Goal: Information Seeking & Learning: Learn about a topic

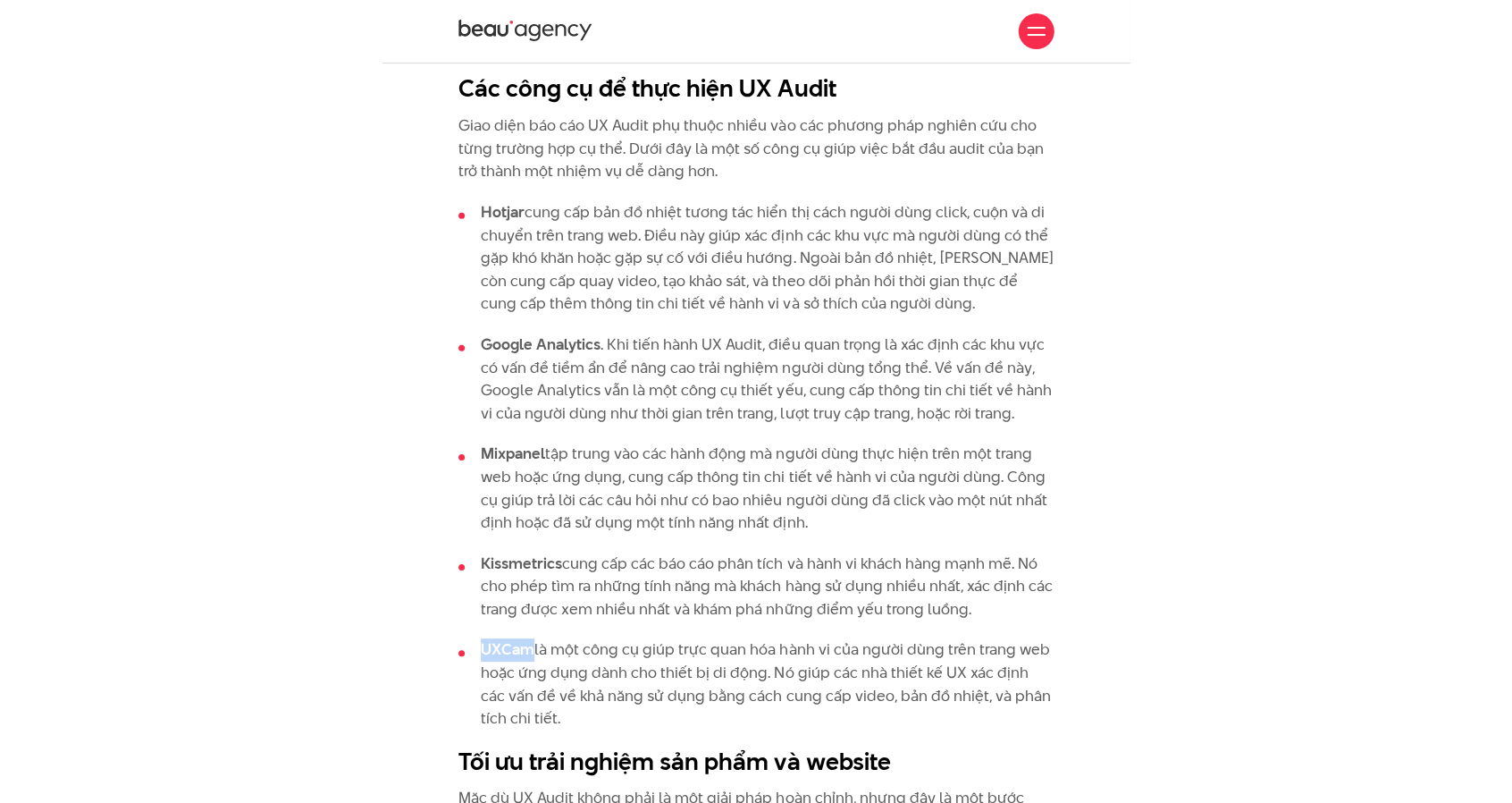
scroll to position [5097, 0]
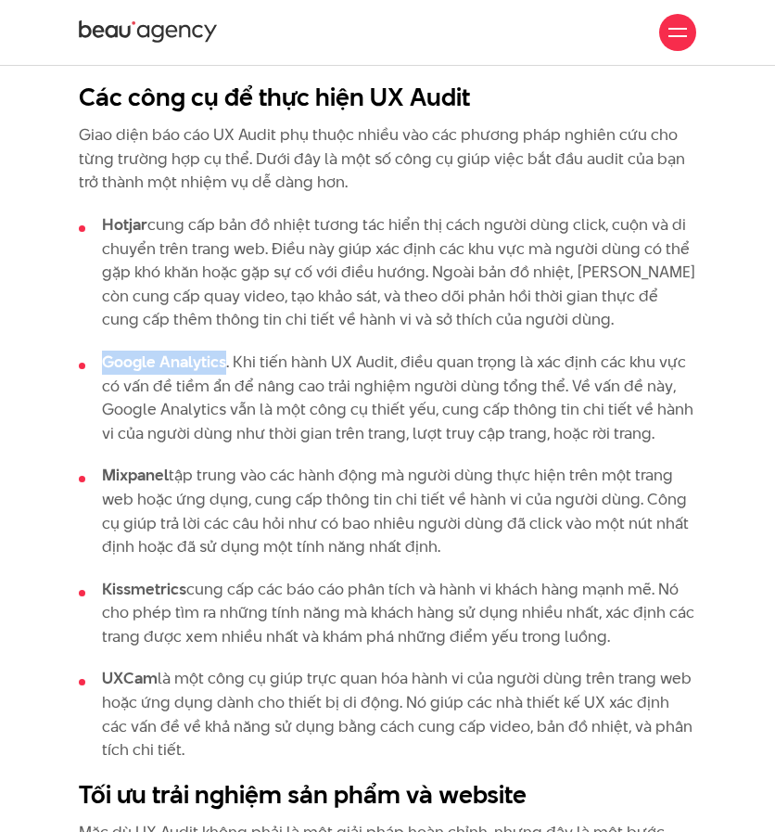
drag, startPoint x: 106, startPoint y: 317, endPoint x: 225, endPoint y: 309, distance: 119.9
click at [225, 351] on strong "Google Analytics" at bounding box center [164, 362] width 124 height 22
copy strong "Google Analytics"
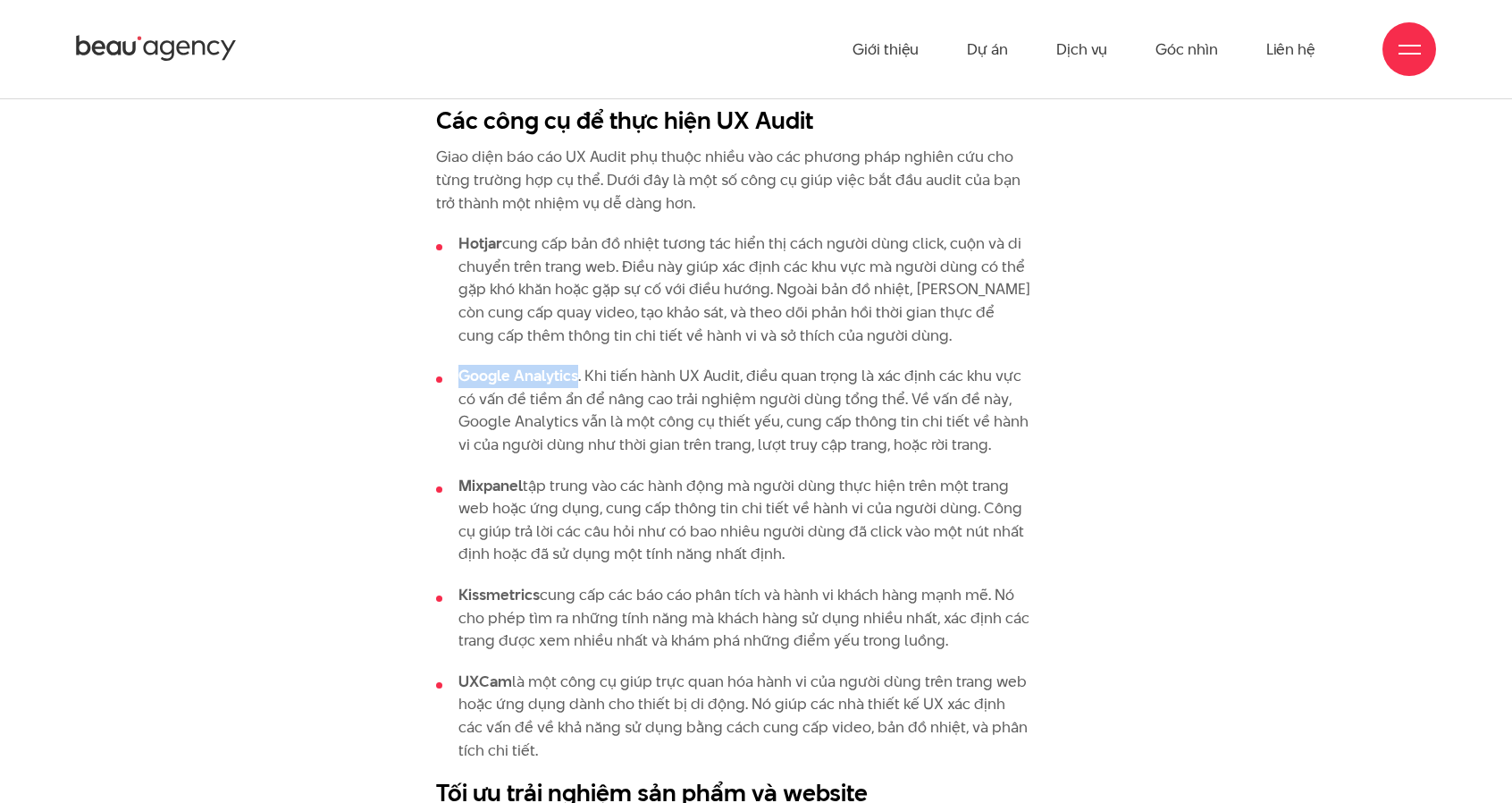
scroll to position [5812, 0]
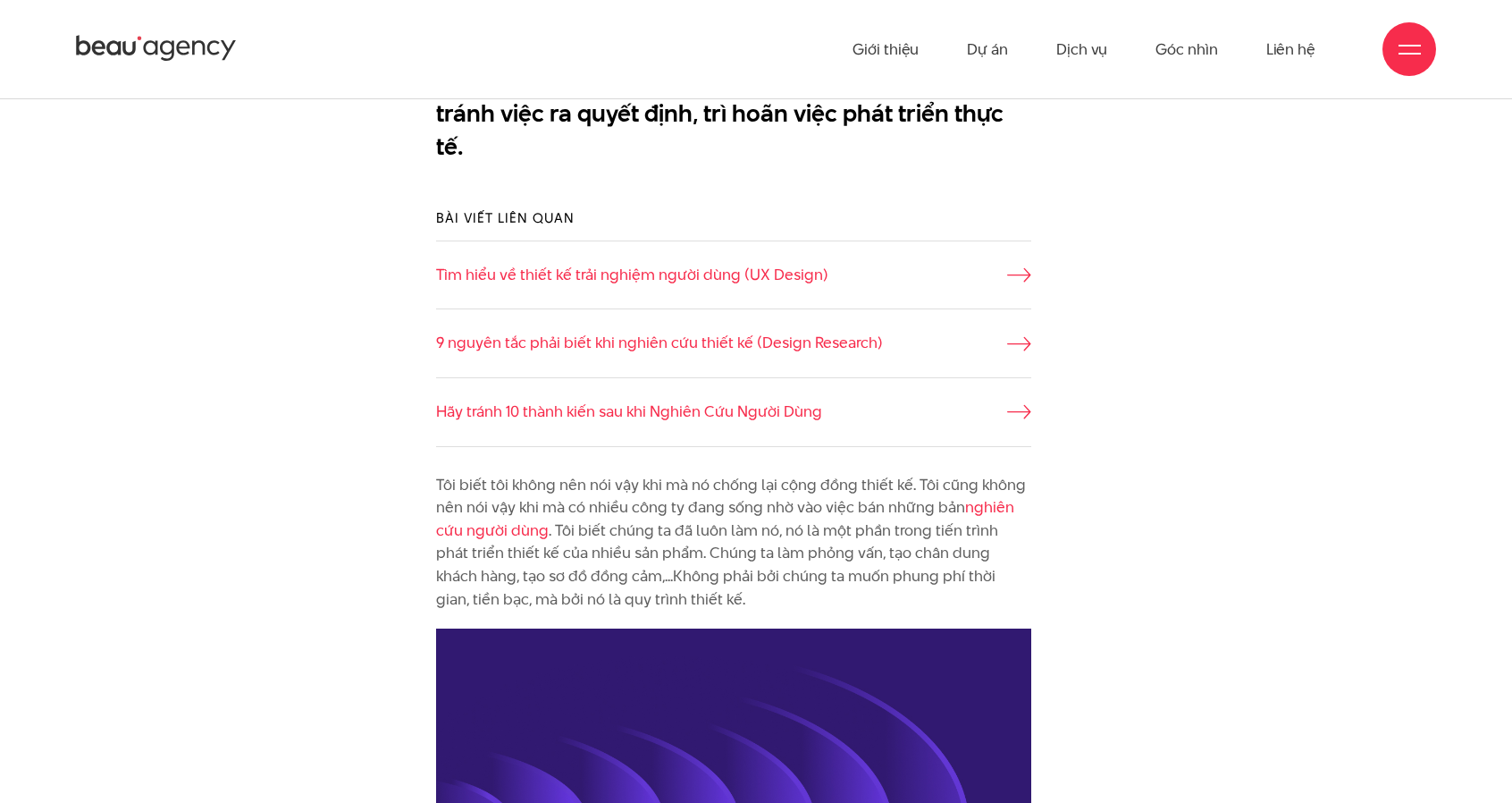
scroll to position [1251, 0]
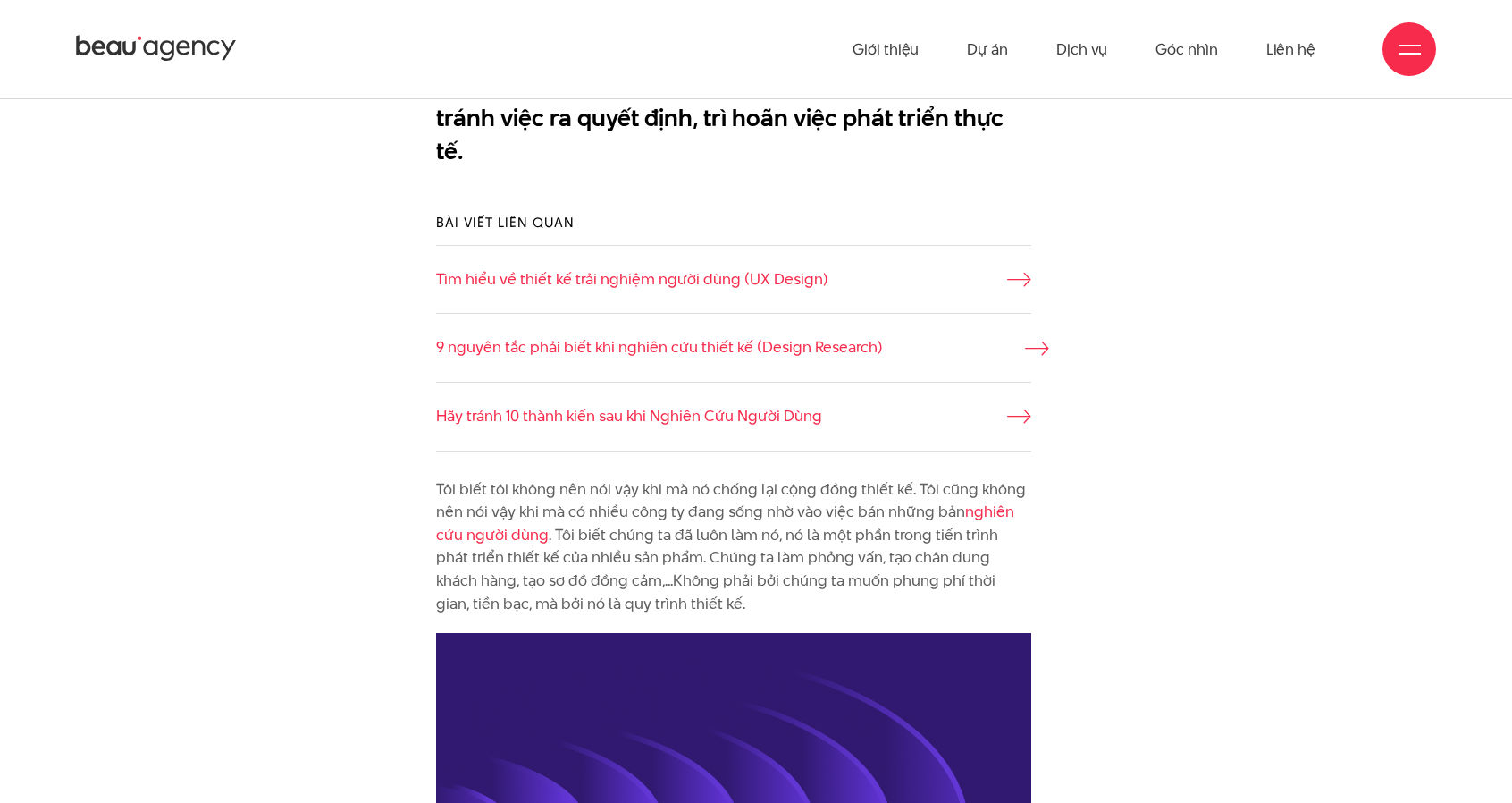
click at [1034, 341] on icon at bounding box center [1037, 348] width 24 height 14
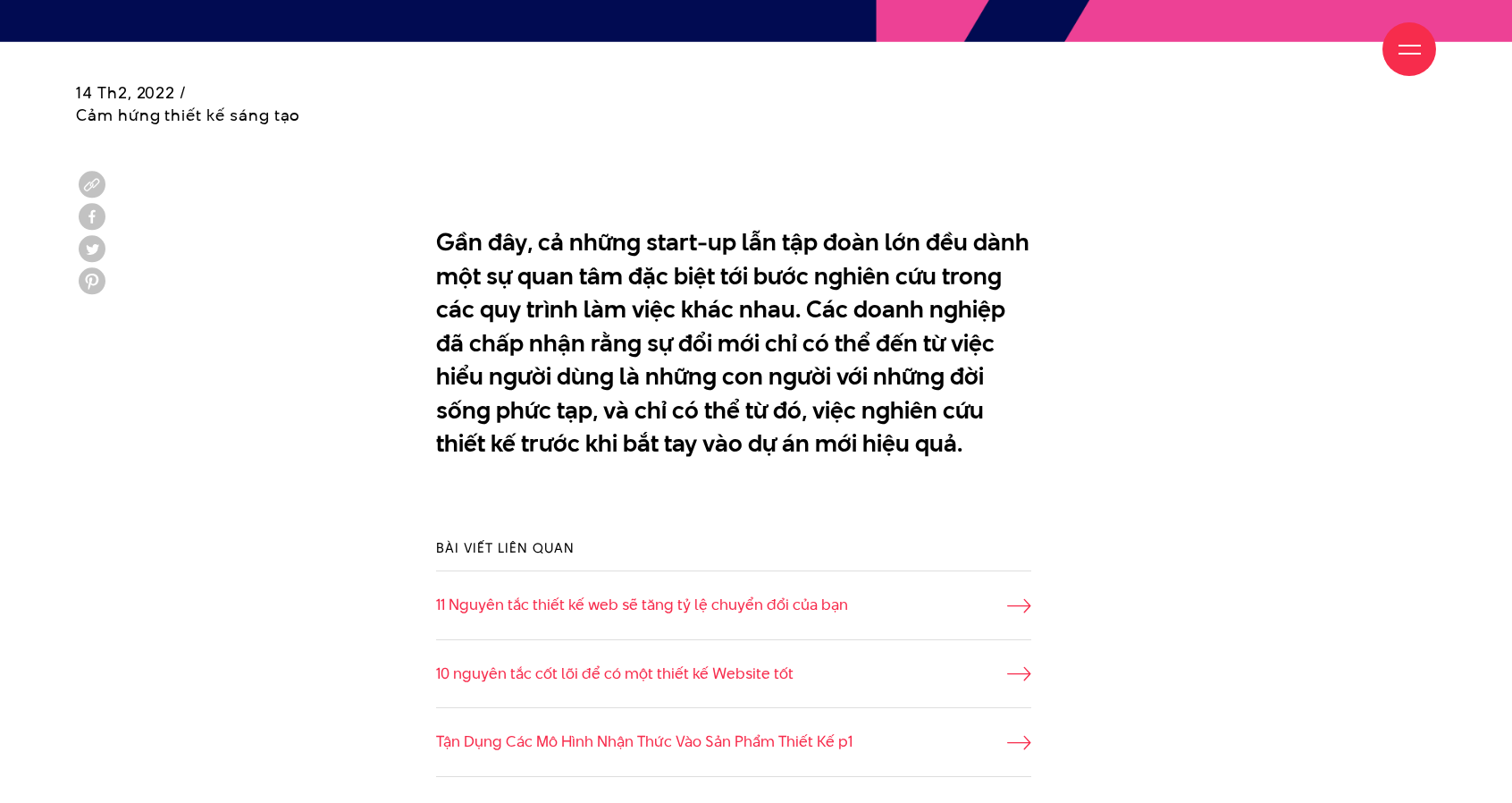
scroll to position [1341, 0]
